Goal: Check status

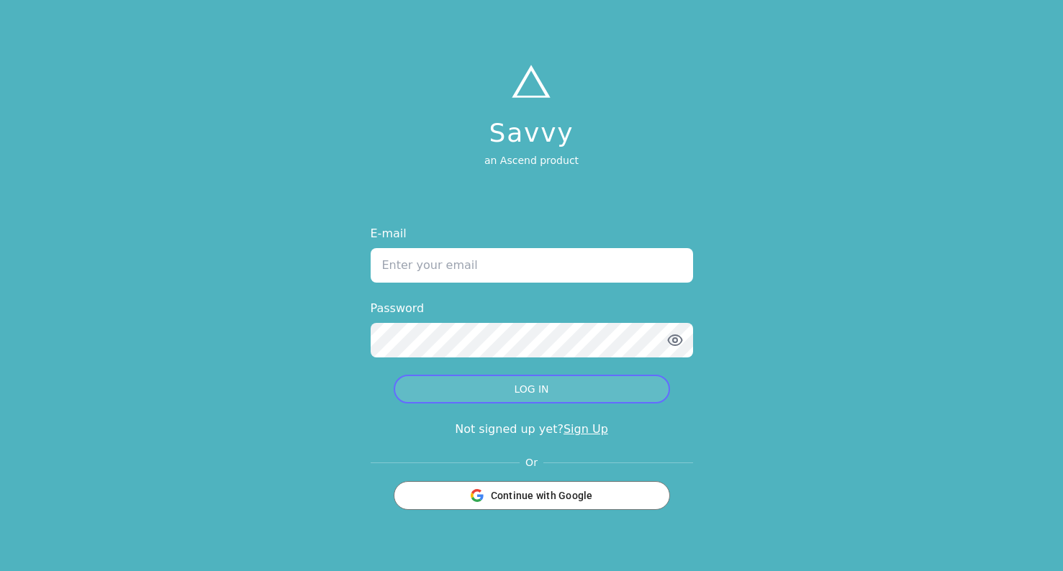
type input "[PERSON_NAME][EMAIL_ADDRESS][PERSON_NAME][DOMAIN_NAME]"
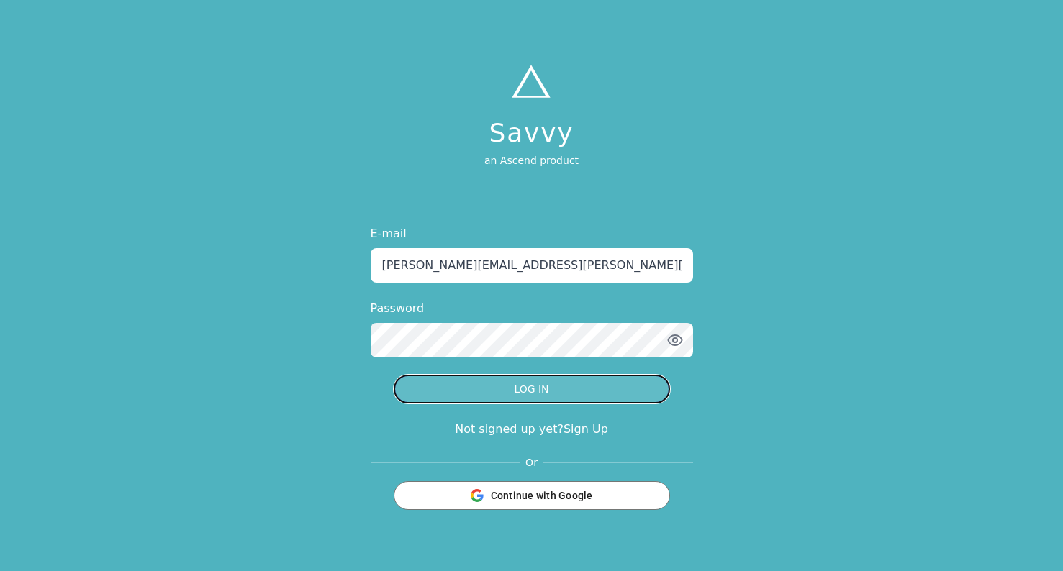
click at [476, 384] on button "LOG IN" at bounding box center [532, 389] width 276 height 29
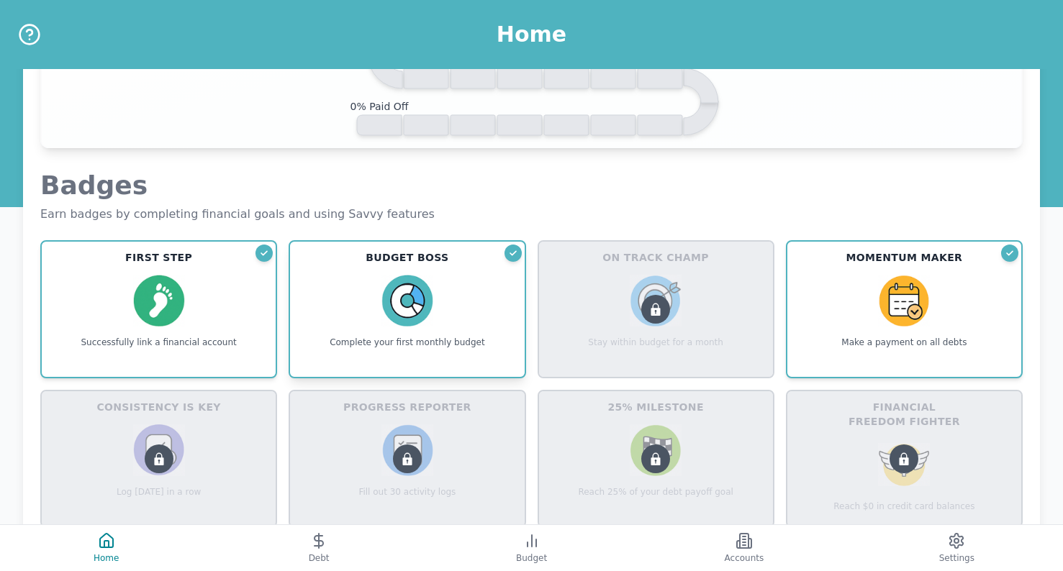
scroll to position [976, 0]
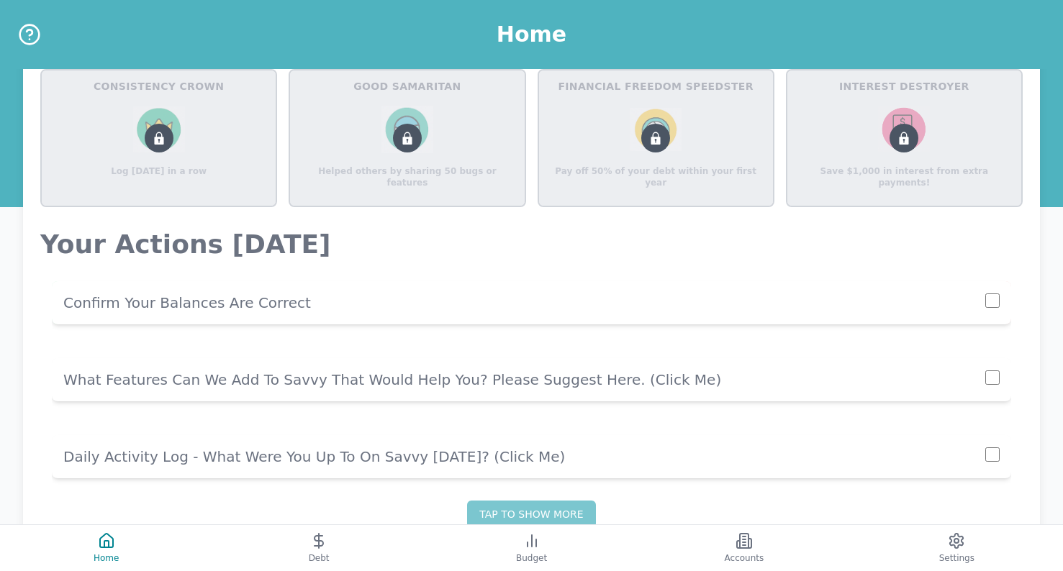
click at [738, 296] on p "Confirm Your Balances Are Correct" at bounding box center [524, 303] width 922 height 20
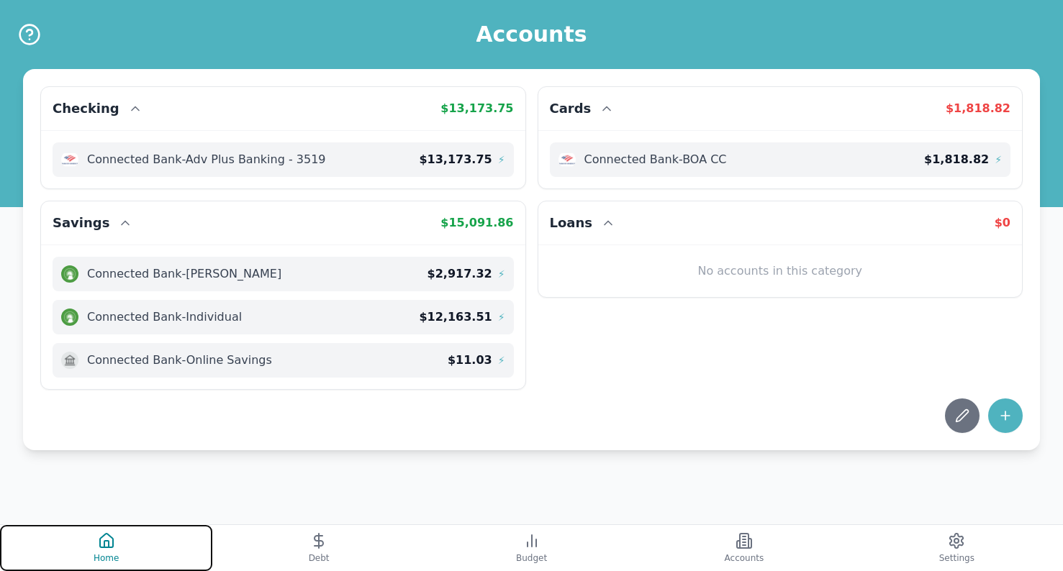
click at [140, 558] on button "Home" at bounding box center [106, 548] width 212 height 46
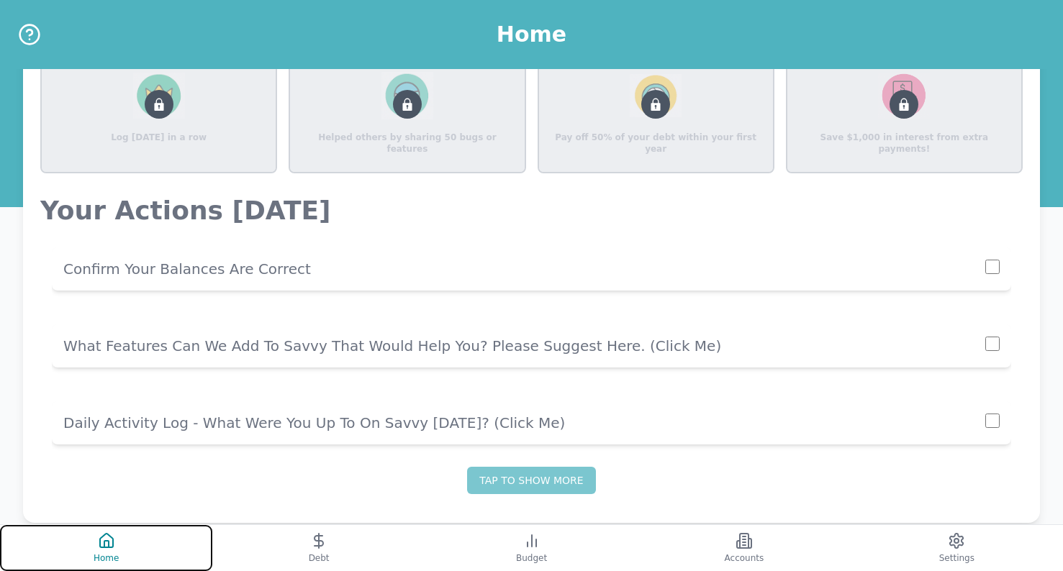
scroll to position [1036, 0]
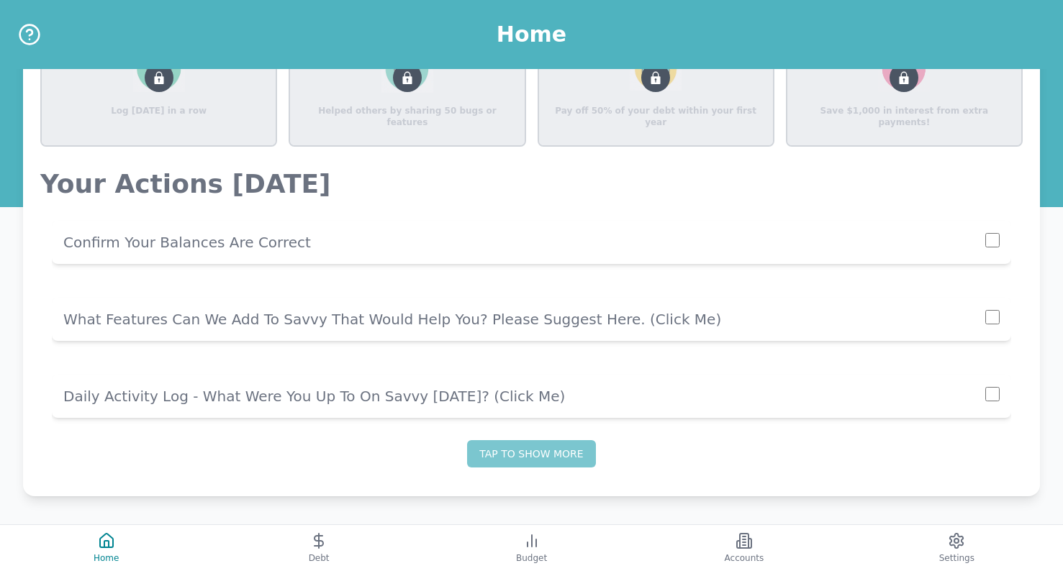
click at [993, 242] on input "checkbox" at bounding box center [992, 240] width 14 height 14
checkbox input "true"
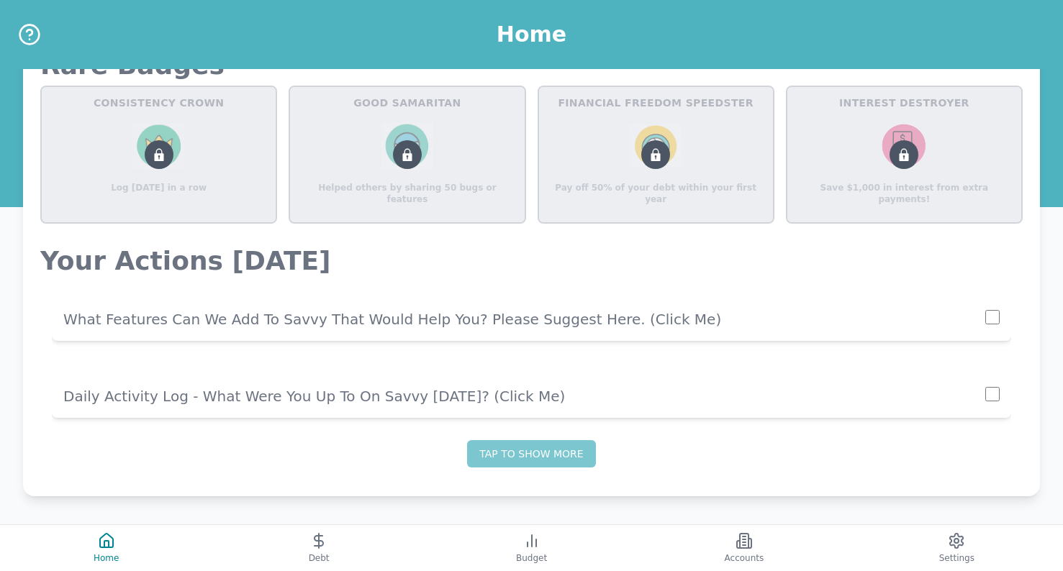
scroll to position [959, 0]
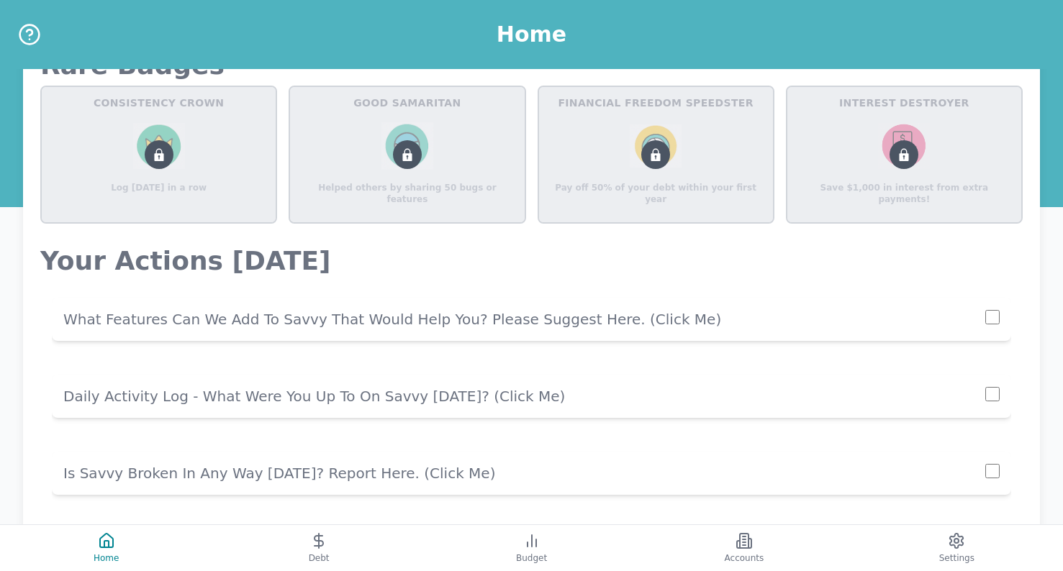
click at [645, 387] on p "Daily Activity Log - What Were You Up To On Savvy [DATE]? (click me)" at bounding box center [524, 396] width 922 height 20
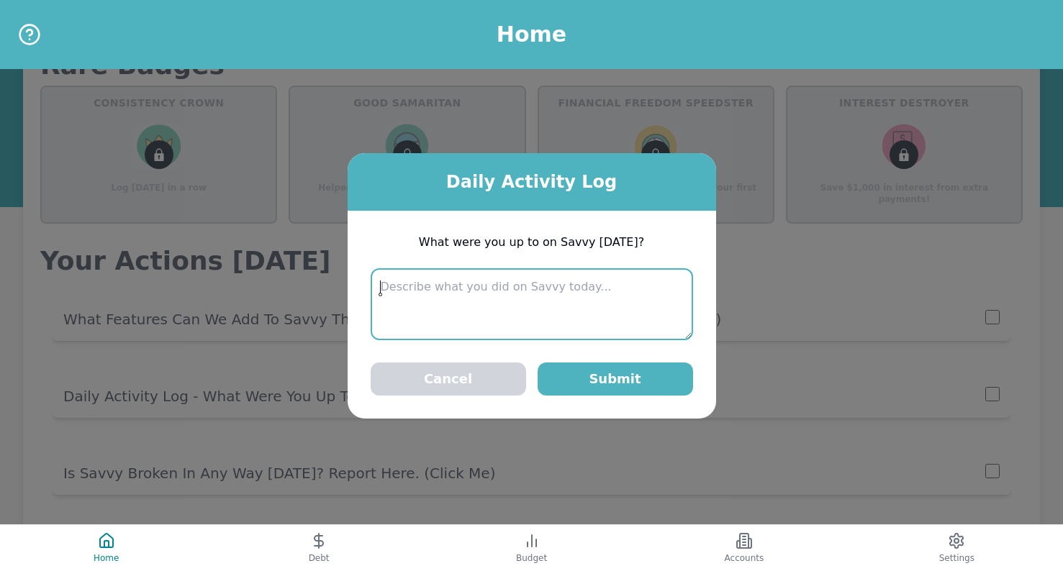
click at [617, 278] on textarea at bounding box center [532, 304] width 322 height 72
type textarea "Checking new balances"
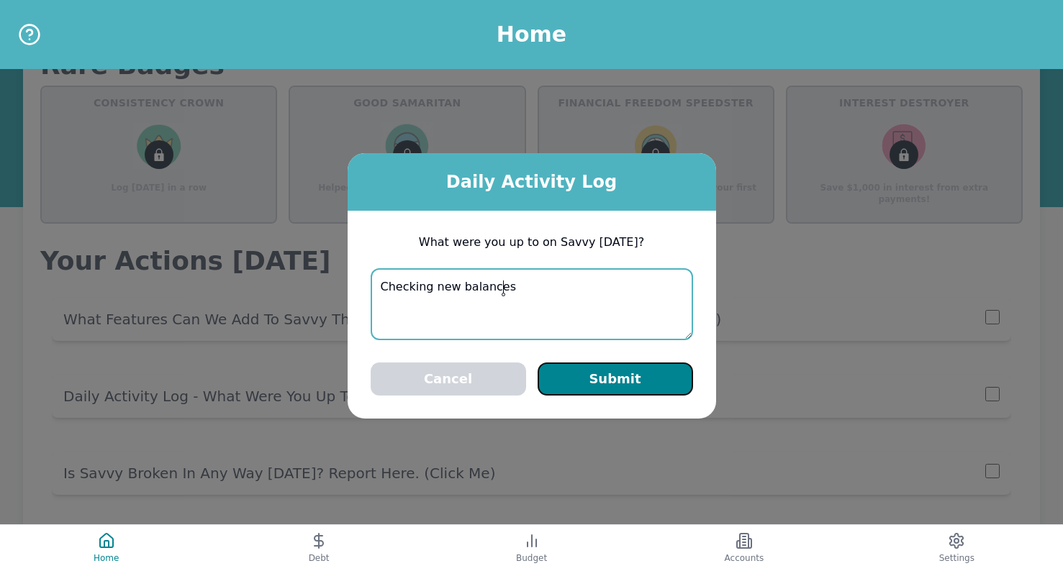
click at [598, 378] on button "Submit" at bounding box center [615, 379] width 155 height 33
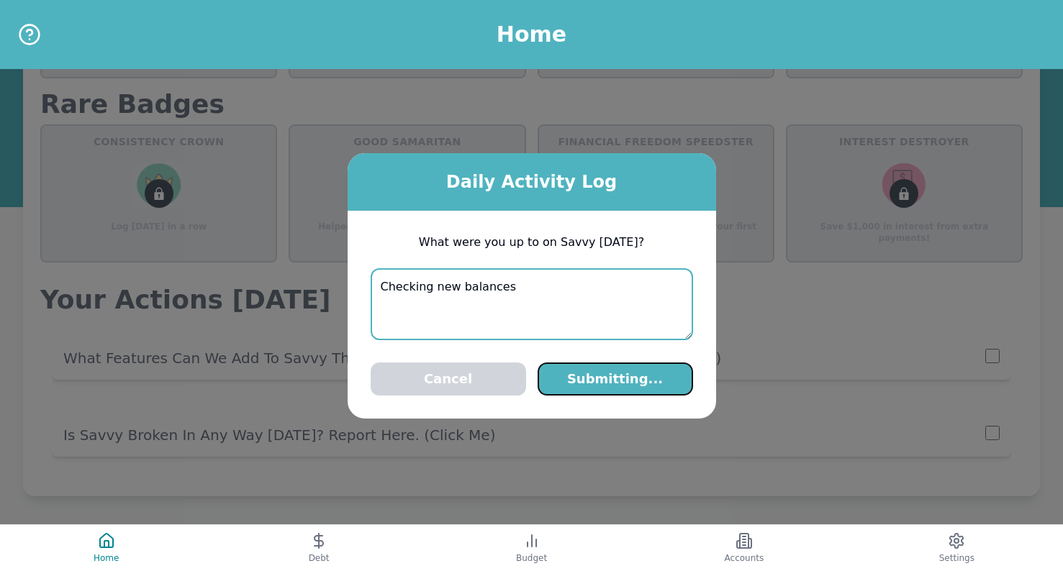
scroll to position [920, 0]
